Goal: Find specific page/section: Find specific page/section

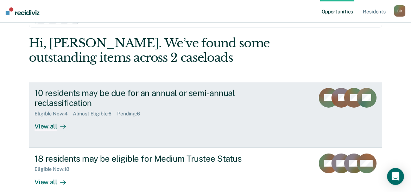
scroll to position [34, 0]
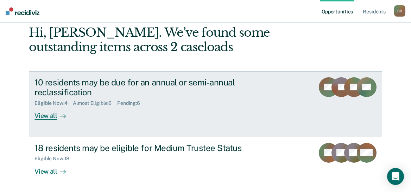
click at [47, 115] on div "View all" at bounding box center [54, 113] width 39 height 14
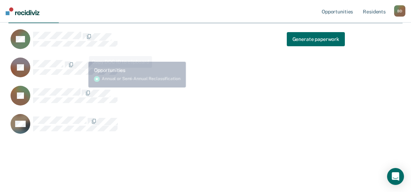
scroll to position [35, 0]
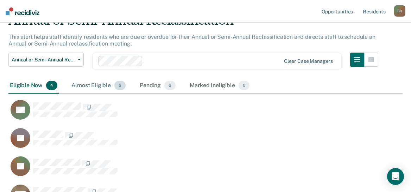
click at [105, 88] on div "Almost Eligible 6" at bounding box center [98, 86] width 57 height 16
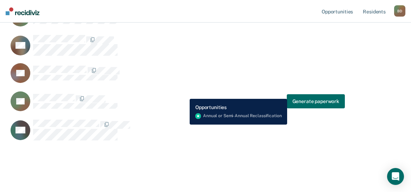
scroll to position [56, 0]
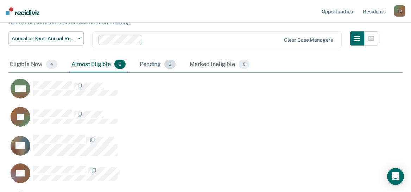
click at [151, 66] on div "Pending 6" at bounding box center [157, 65] width 39 height 16
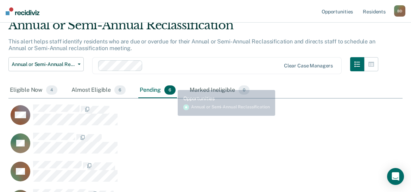
scroll to position [21, 0]
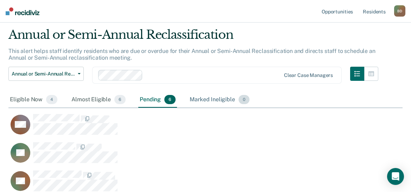
click at [217, 102] on div "Marked Ineligible 0" at bounding box center [219, 100] width 63 height 16
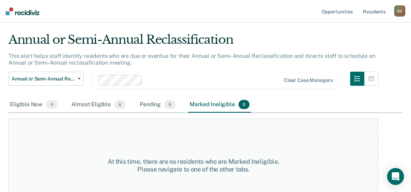
scroll to position [0, 0]
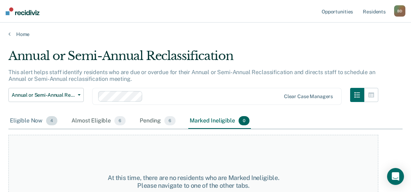
click at [25, 121] on div "Eligible Now 4" at bounding box center [33, 121] width 50 height 16
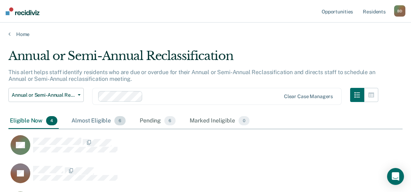
scroll to position [191, 389]
click at [367, 10] on link "Resident s" at bounding box center [375, 11] width 26 height 23
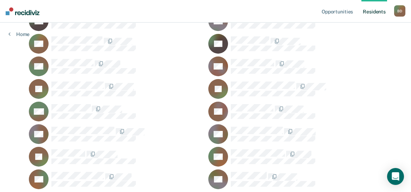
scroll to position [845, 0]
